Goal: Check status: Check status

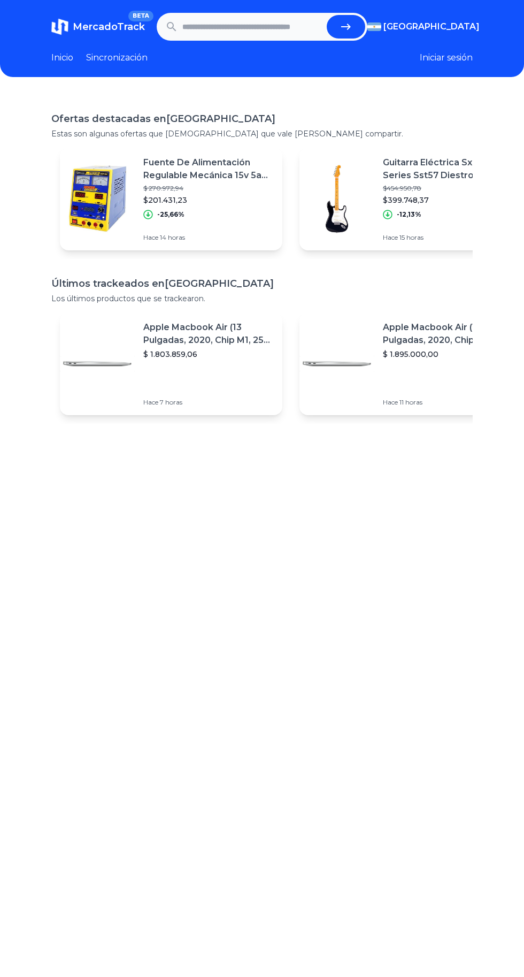
click at [217, 27] on input "text" at bounding box center [252, 27] width 140 height 24
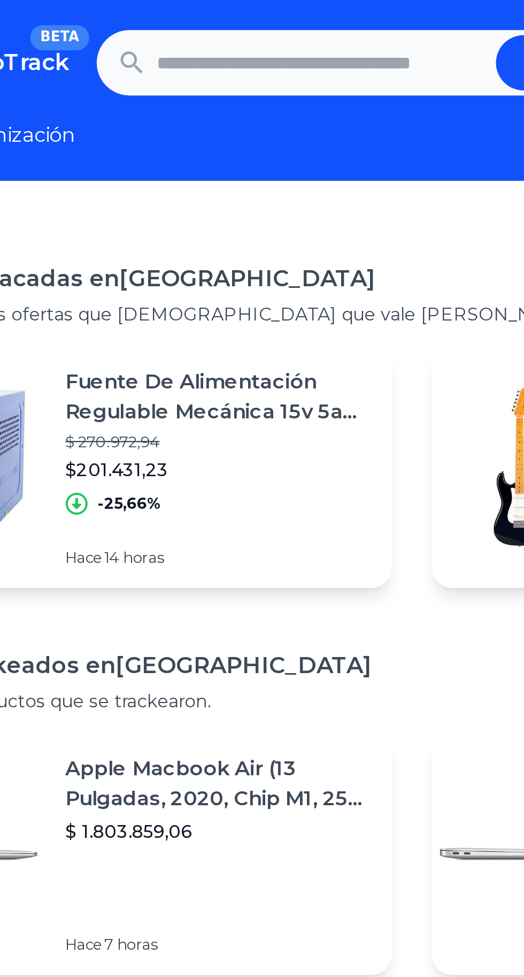
click at [196, 28] on input "text" at bounding box center [252, 27] width 140 height 24
click at [327, 15] on button "submit" at bounding box center [346, 27] width 39 height 24
type input "**********"
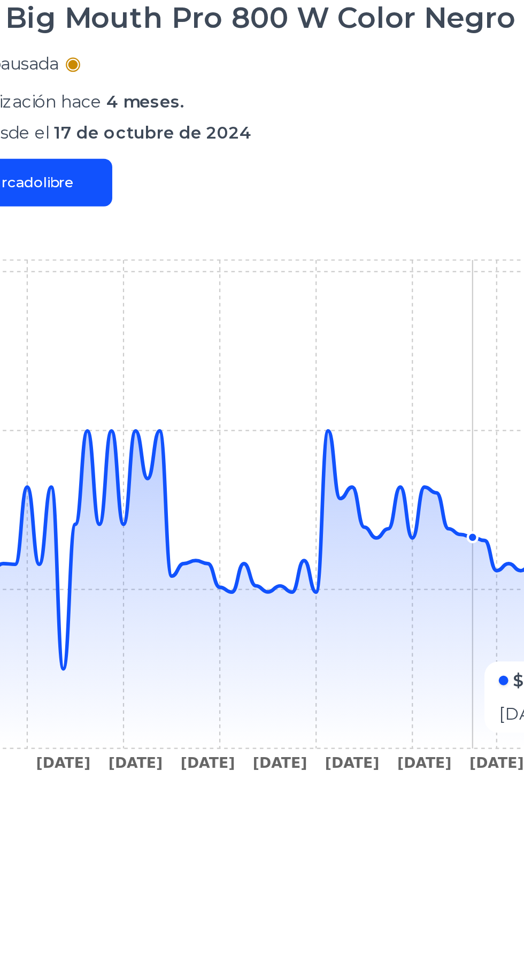
scroll to position [1, 0]
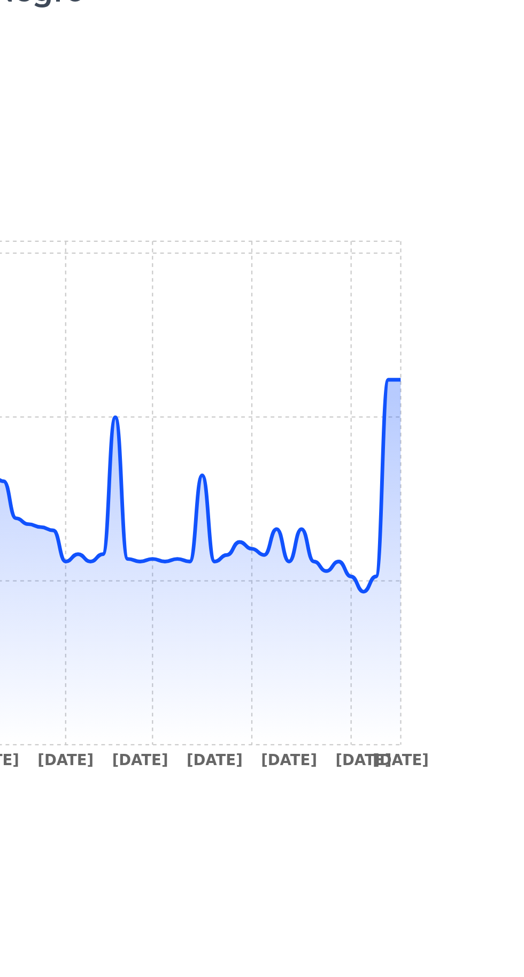
click at [457, 609] on icon at bounding box center [278, 582] width 384 height 123
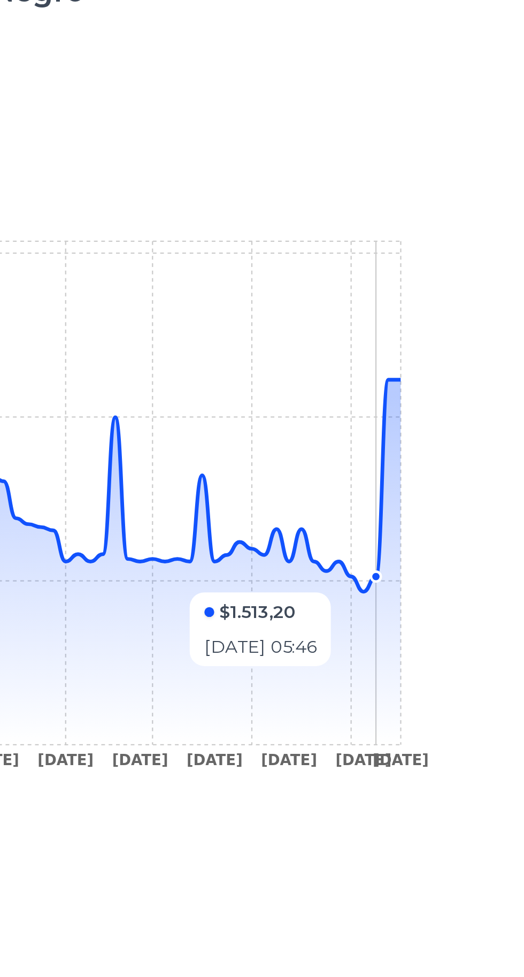
click at [453, 614] on icon at bounding box center [278, 582] width 384 height 123
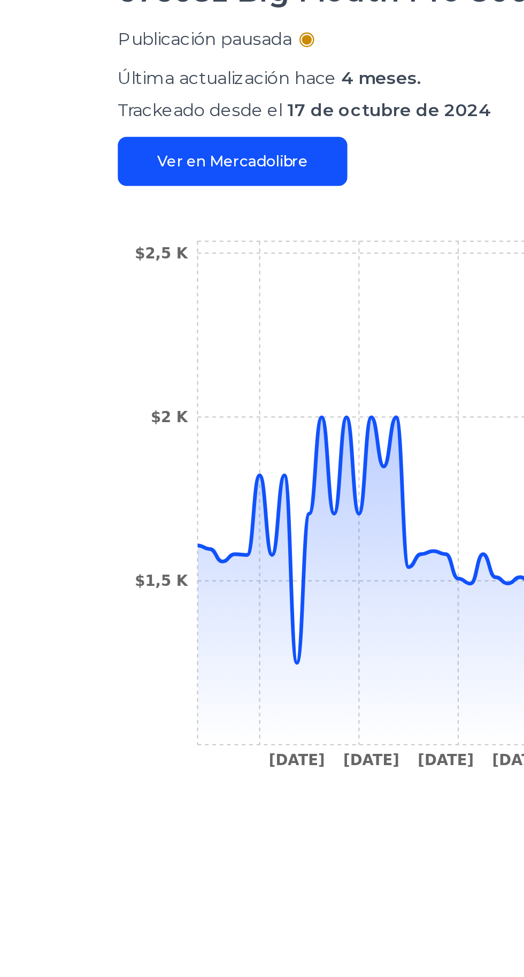
click at [130, 643] on icon at bounding box center [278, 582] width 384 height 123
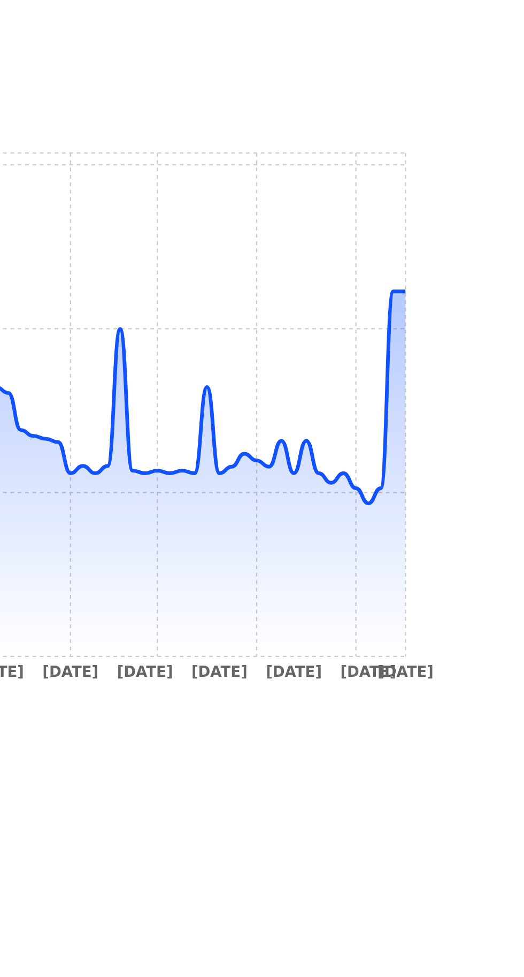
click at [467, 524] on icon at bounding box center [278, 600] width 384 height 159
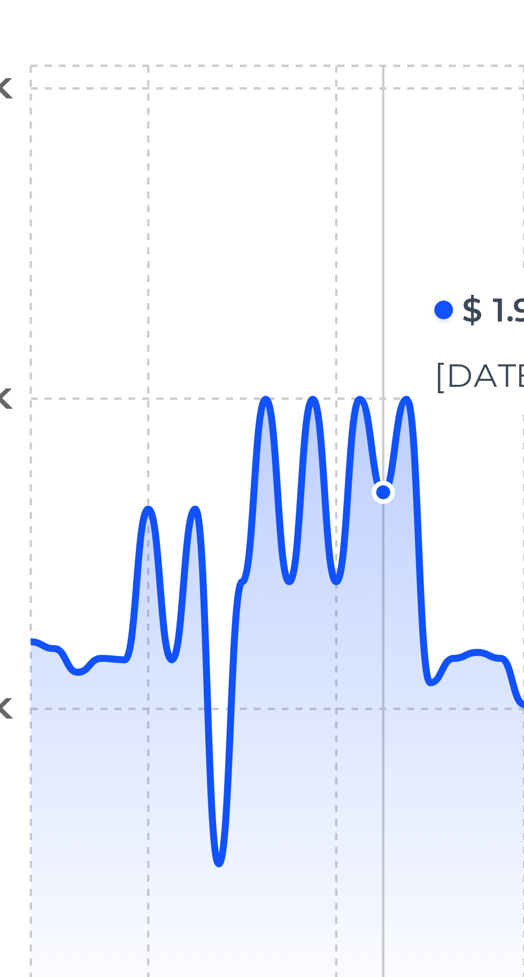
click at [141, 536] on icon "1 Nov 24 15 Nov 24 18 Dec 24 5 Jan 25 24 Jan 25 27 Jan 25 1 Feb 25 26 Feb 25 1 …" at bounding box center [261, 578] width 421 height 241
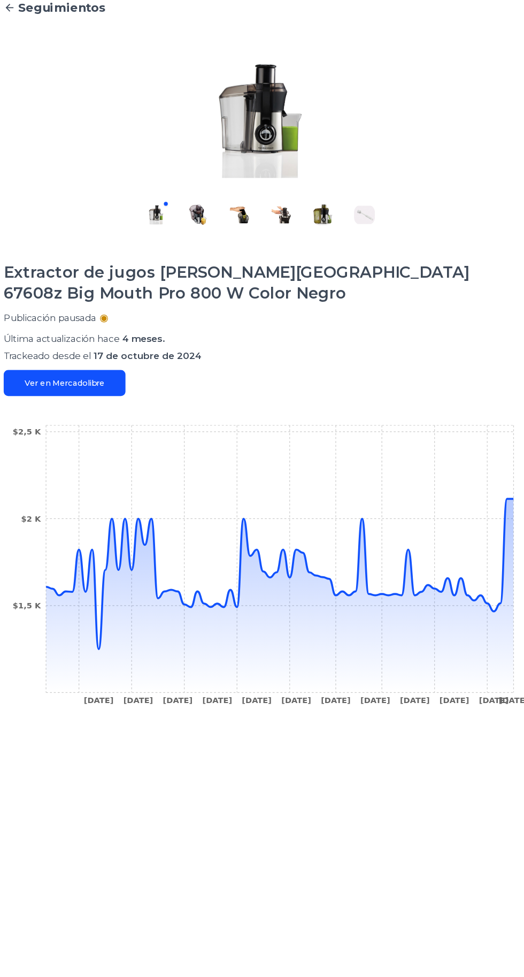
scroll to position [21, 0]
